Goal: Feedback & Contribution: Submit feedback/report problem

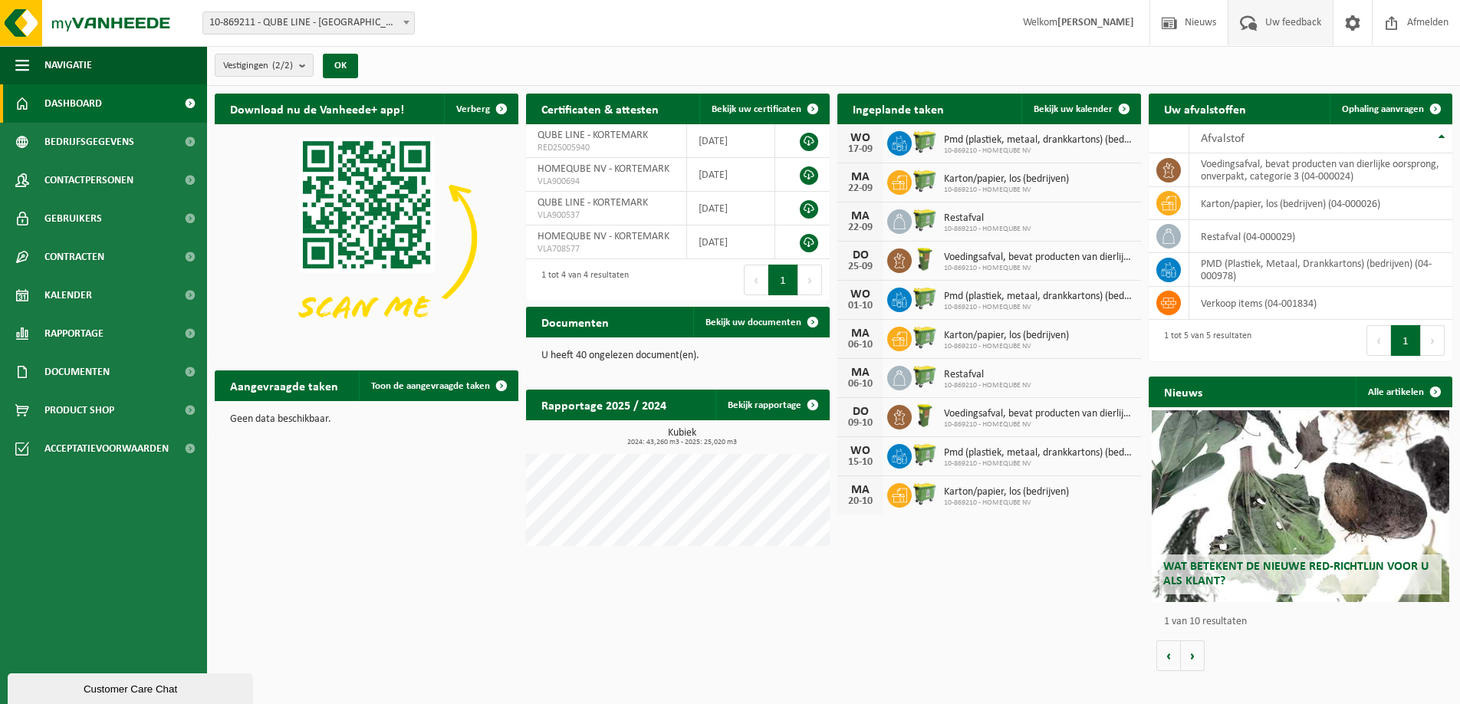
click at [1286, 20] on span "Uw feedback" at bounding box center [1293, 22] width 64 height 45
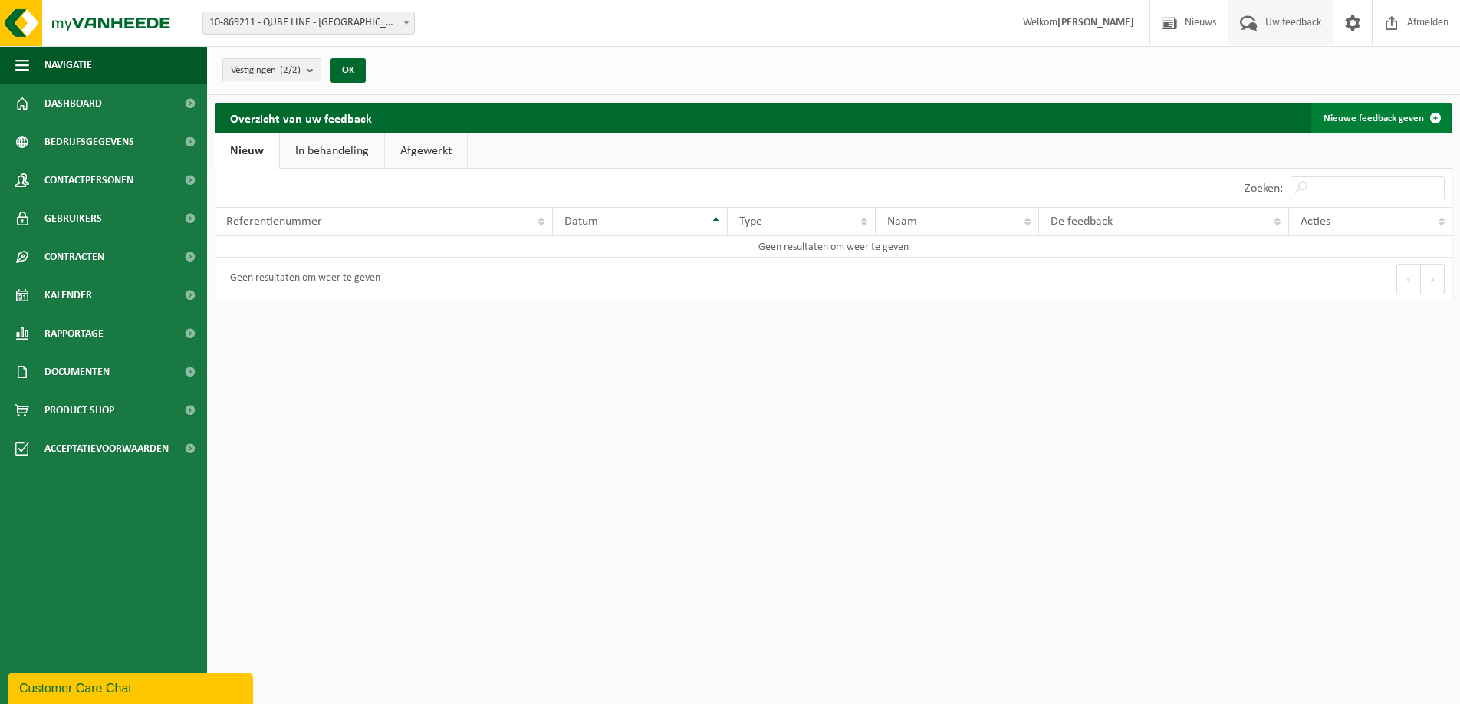
click at [1391, 121] on link "Nieuwe feedback geven" at bounding box center [1381, 118] width 140 height 31
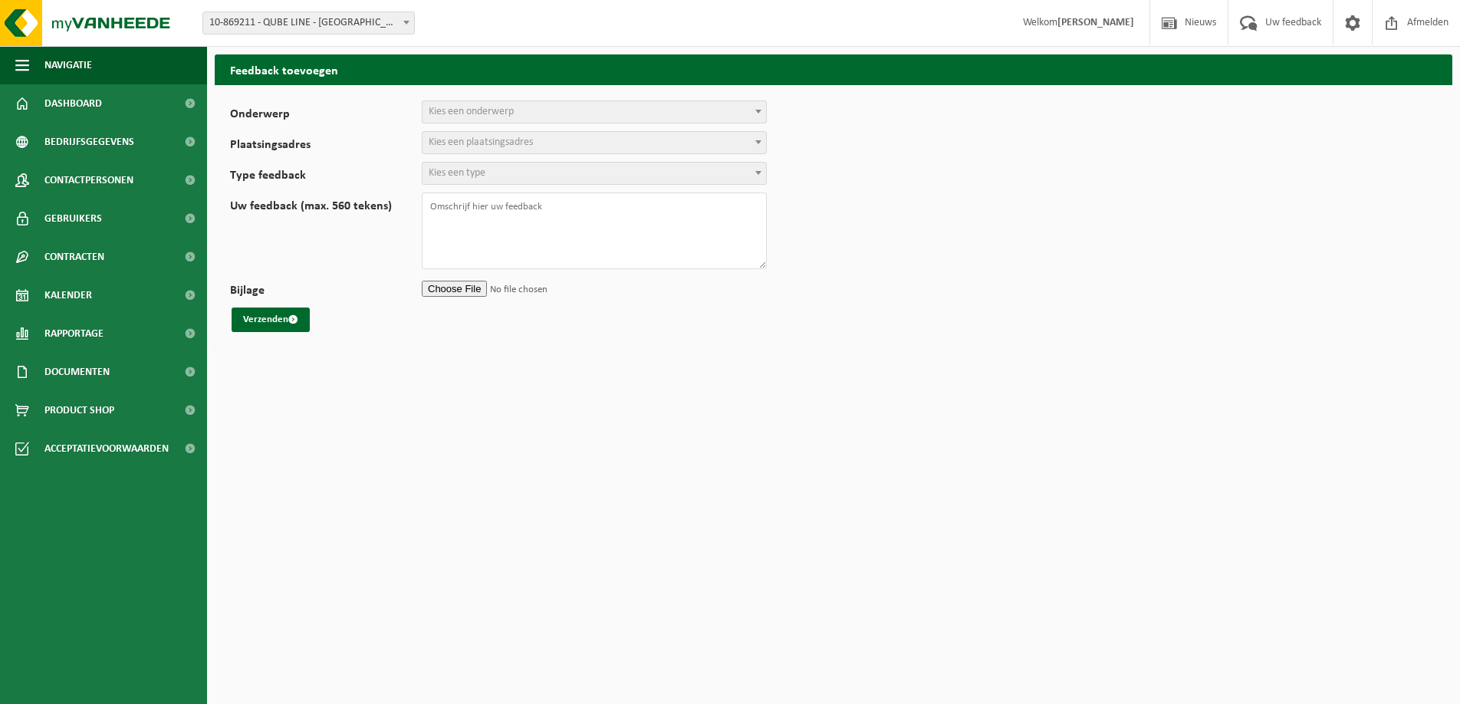
select select
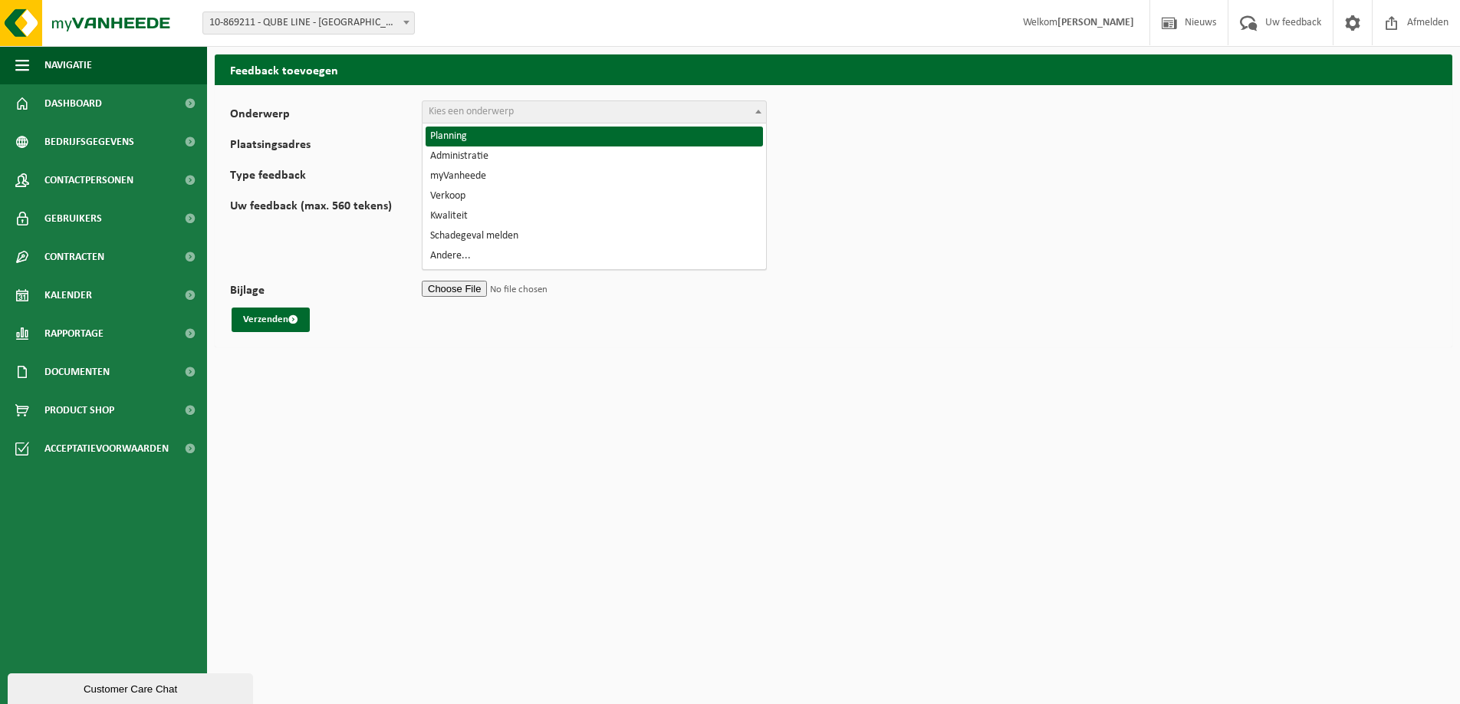
click at [507, 111] on span "Kies een onderwerp" at bounding box center [471, 111] width 85 height 11
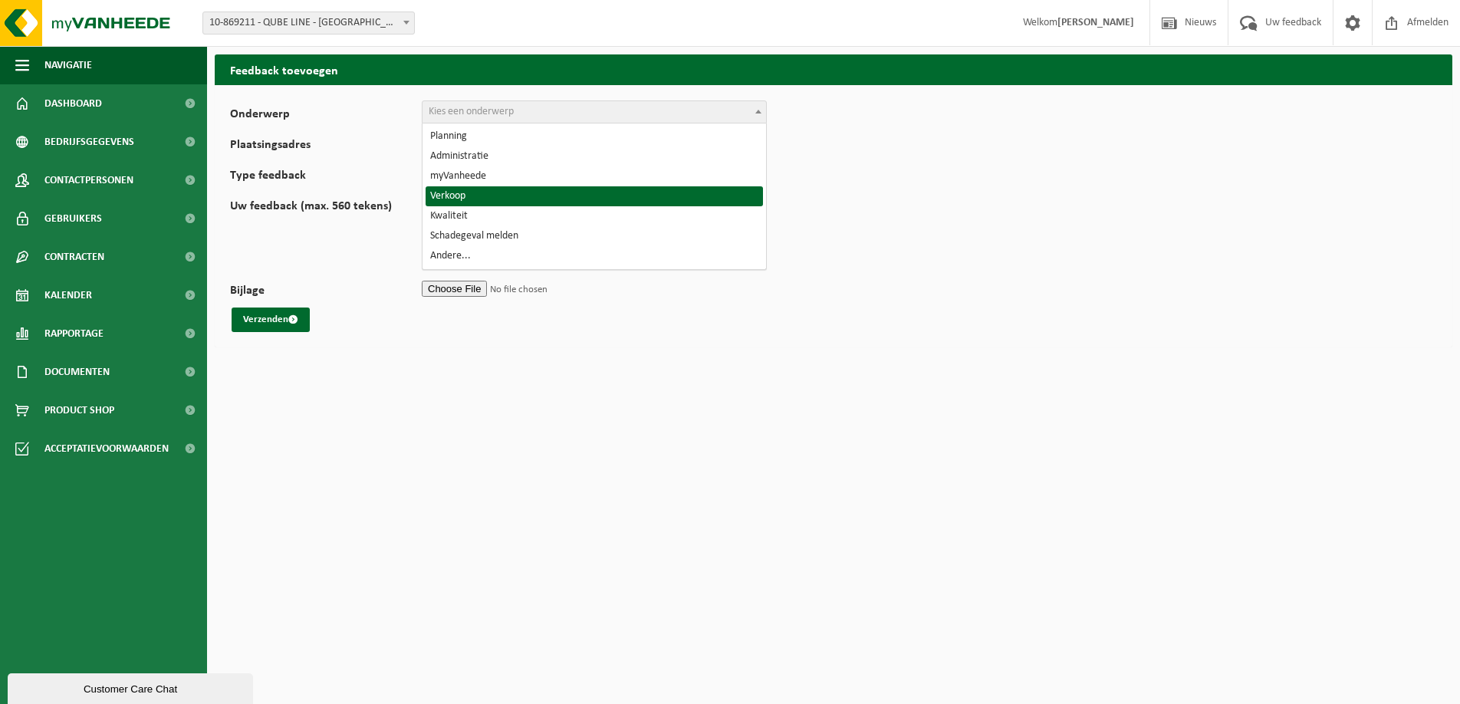
select select "19"
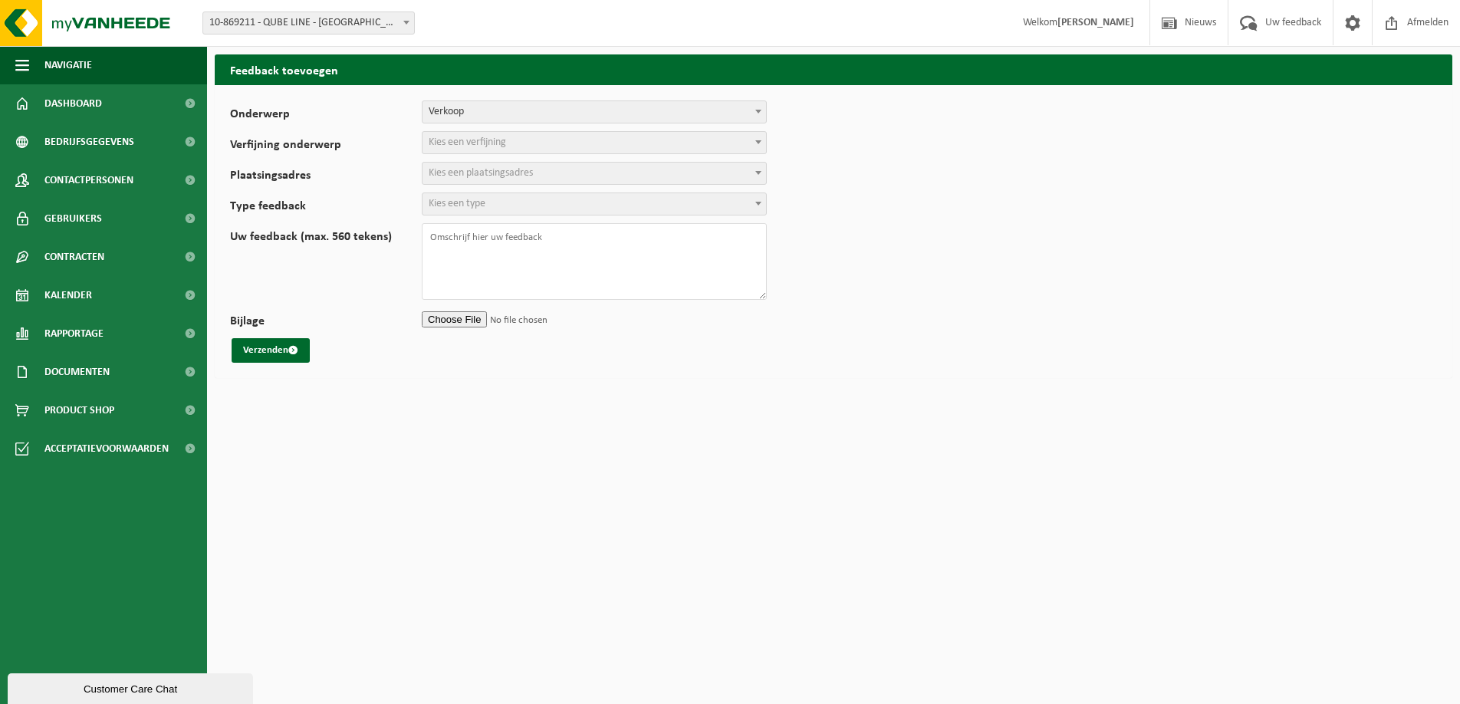
click at [511, 142] on span "Kies een verfijning" at bounding box center [593, 142] width 343 height 21
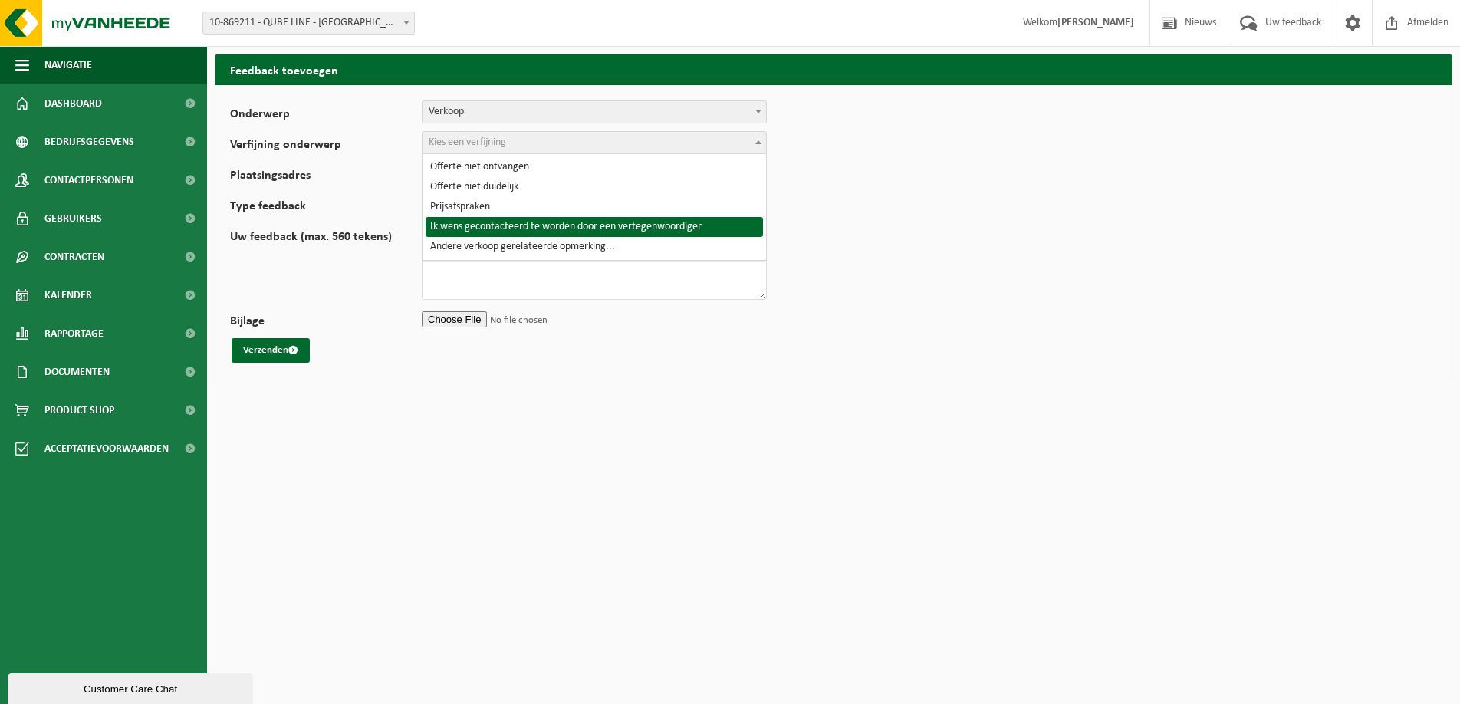
select select "23"
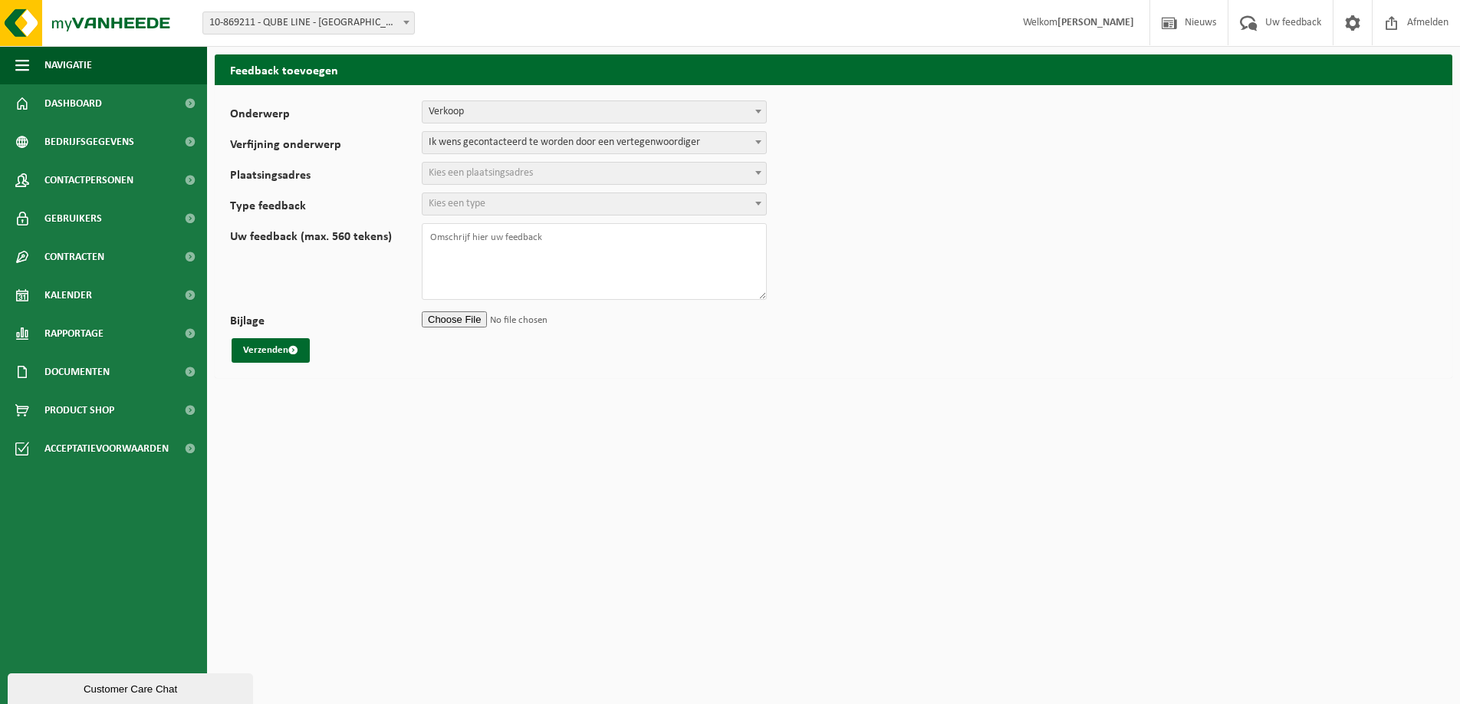
click at [504, 174] on span "Kies een plaatsingsadres" at bounding box center [481, 172] width 104 height 11
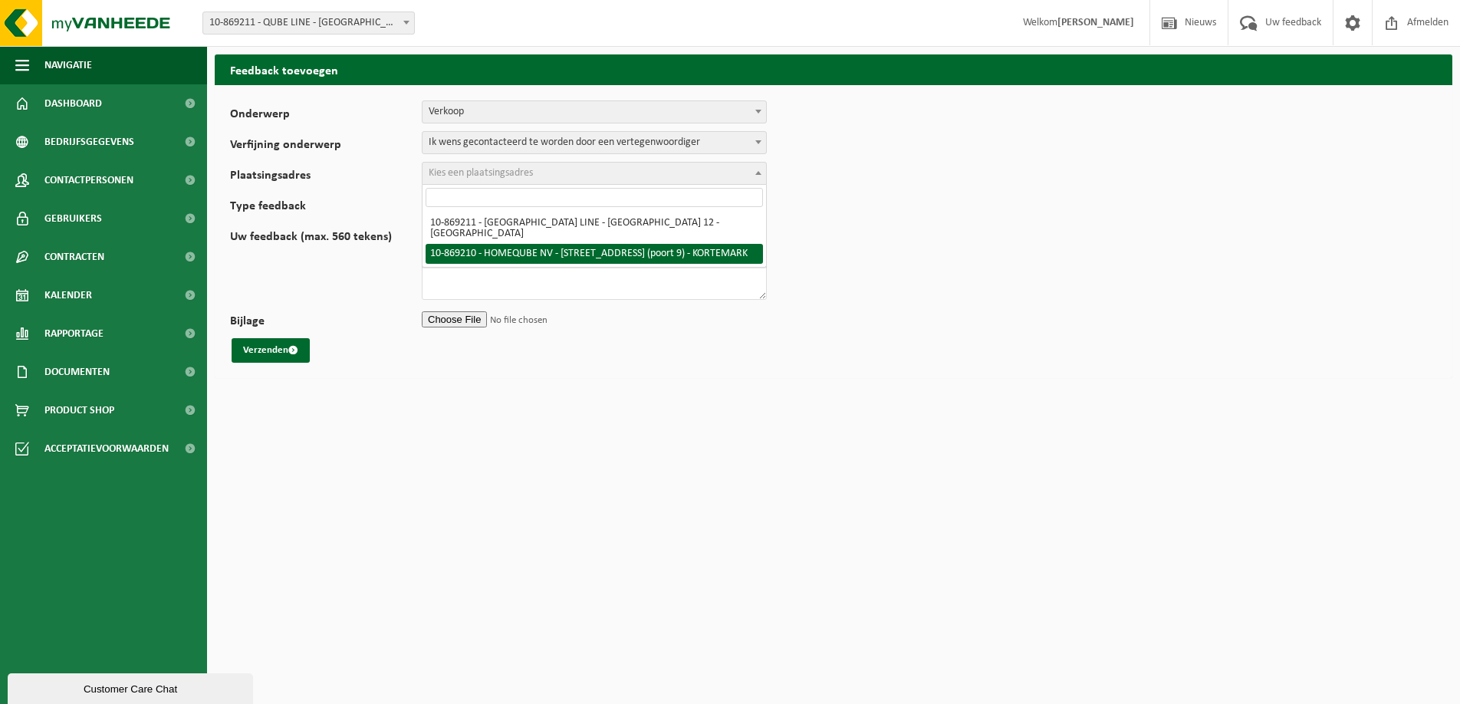
select select "132861"
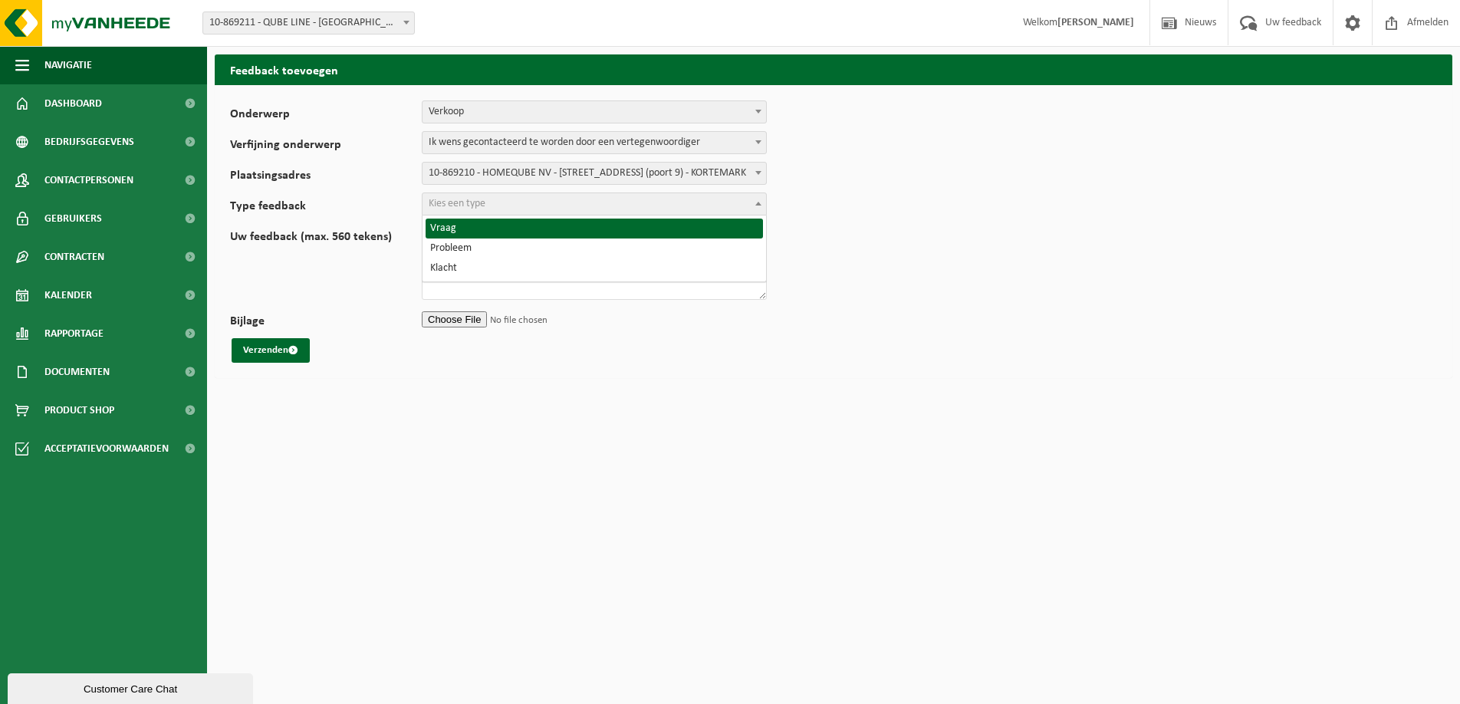
click at [527, 204] on span "Kies een type" at bounding box center [593, 203] width 343 height 21
select select "QUE"
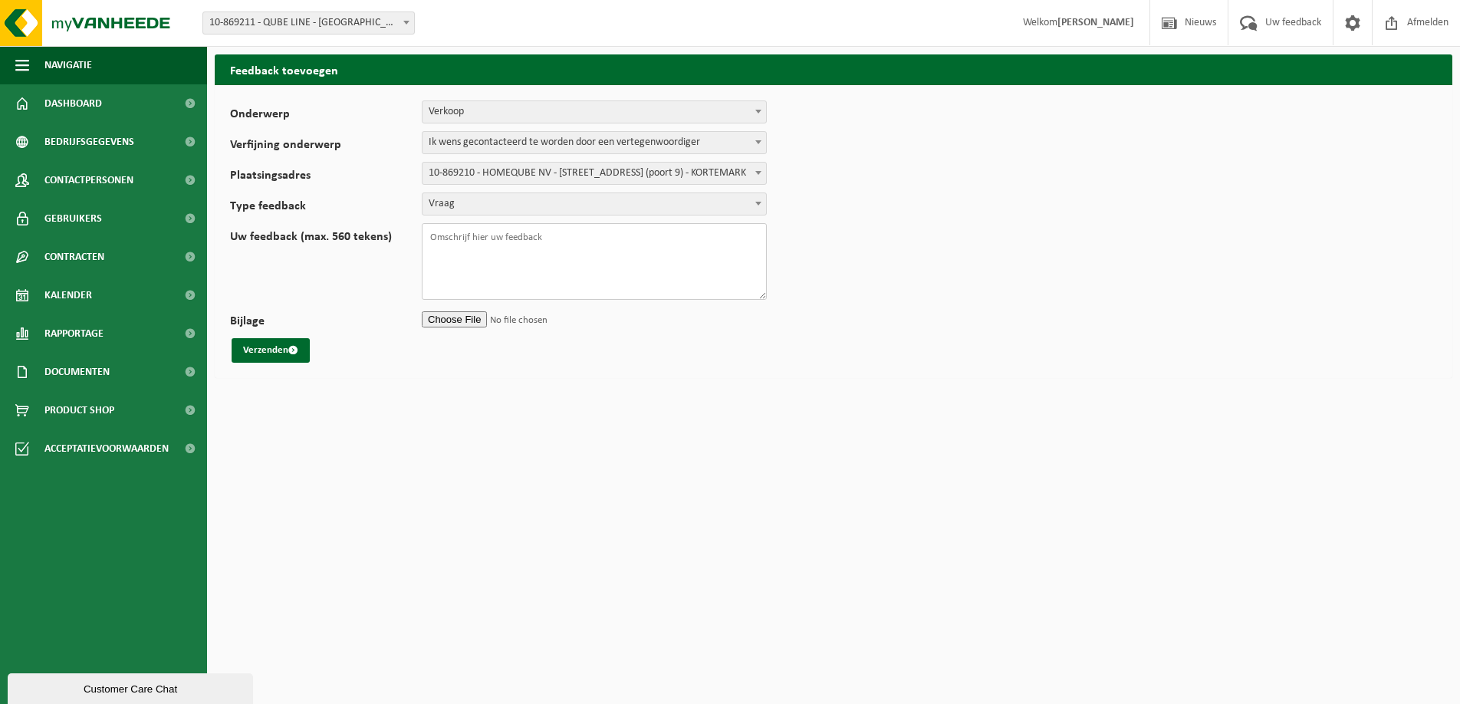
click at [533, 249] on textarea "Uw feedback (max. 560 tekens)" at bounding box center [594, 261] width 345 height 77
type textarea "W"
click at [493, 237] on textarea "Kunnen wij EPS afval zakken verkrijgen van 1000L? Wij hebben een vermaal machin…" at bounding box center [594, 261] width 345 height 77
click at [731, 248] on textarea "Kunnen wij EPS afval zakken verkrijgen van 1000L? Wij hebben een vermaal machin…" at bounding box center [594, 261] width 345 height 77
type textarea "Kunnen wij EPS afval zakken verkrijgen van 1000L? Wij hebben een vermaal machin…"
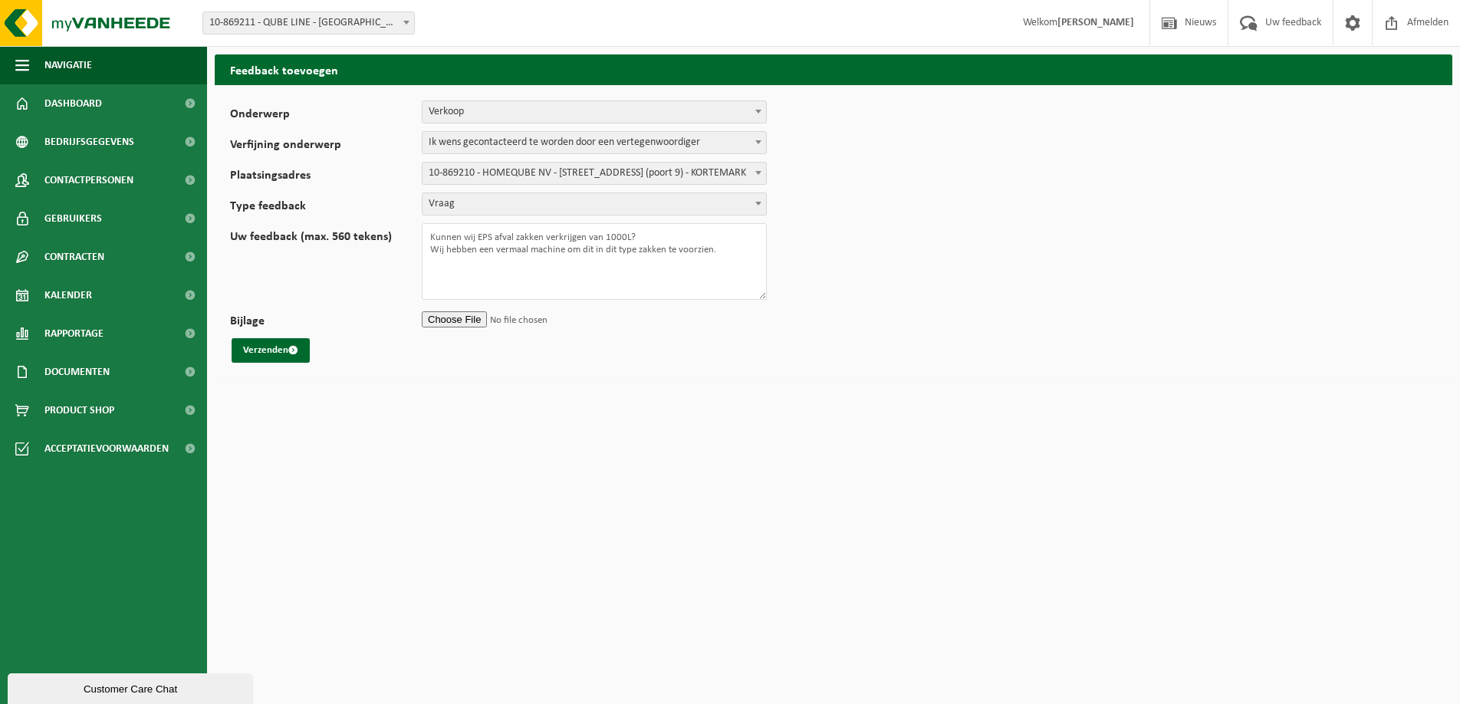
click at [473, 317] on input "Bijlage" at bounding box center [594, 318] width 345 height 23
click at [471, 320] on input "Bijlage" at bounding box center [594, 318] width 345 height 23
type input "C:\fakepath\IMG_5813.HEIC"
click at [274, 348] on button "Verzenden" at bounding box center [271, 350] width 78 height 25
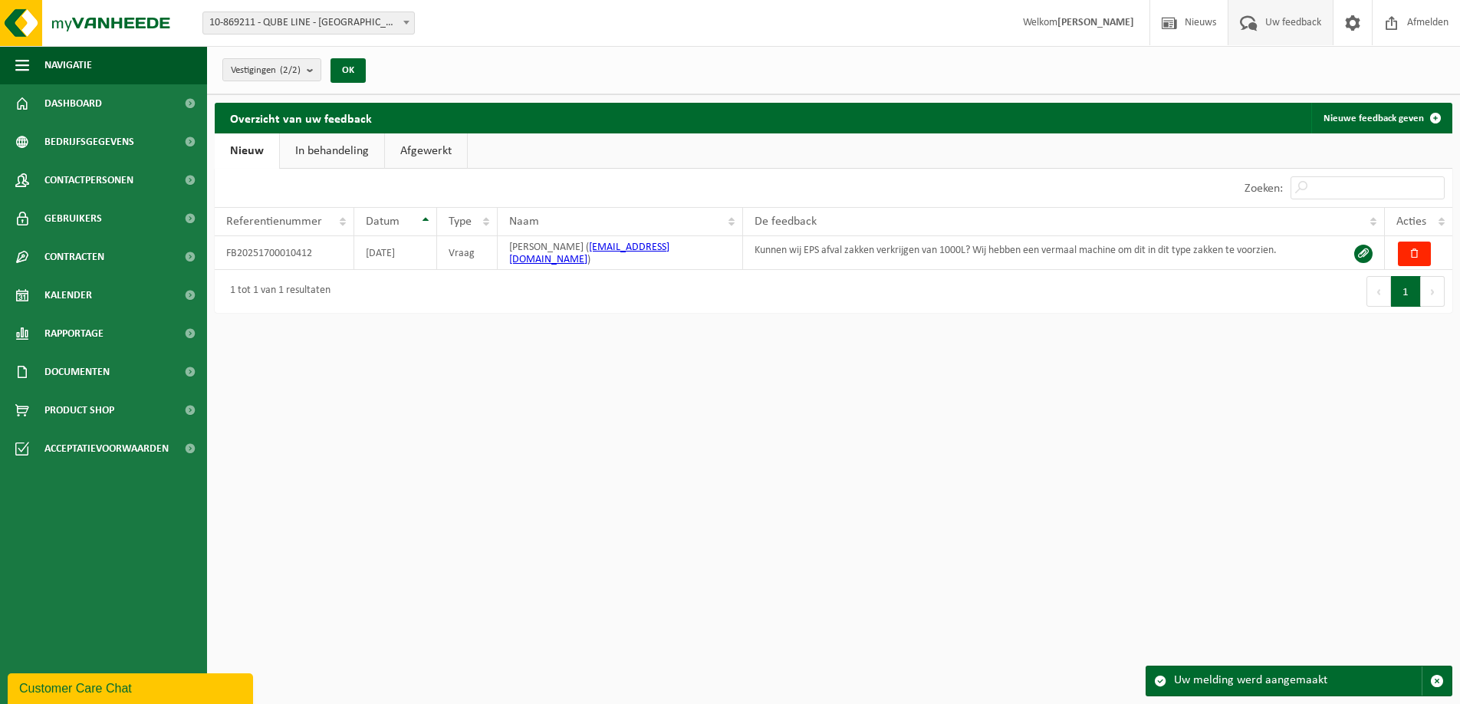
click at [1057, 25] on strong "[PERSON_NAME]" at bounding box center [1095, 22] width 77 height 11
